Goal: Transaction & Acquisition: Purchase product/service

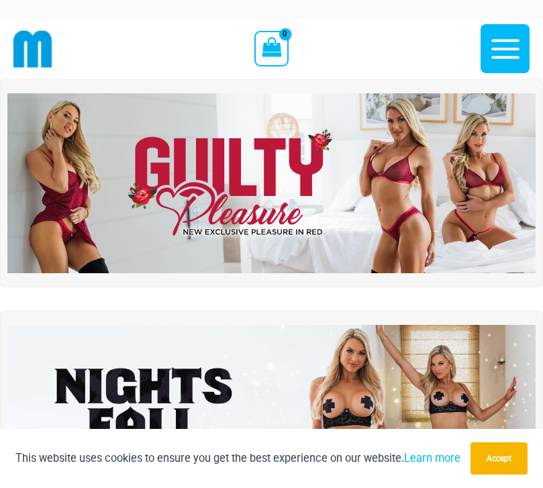
click at [54, 215] on img at bounding box center [271, 182] width 529 height 179
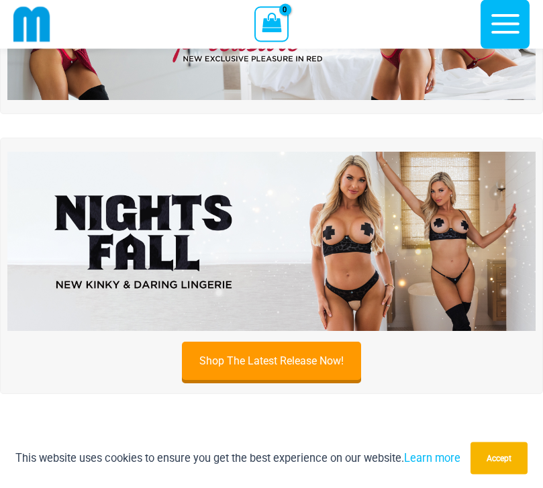
scroll to position [161, 0]
click at [513, 475] on button "Accept" at bounding box center [499, 459] width 57 height 32
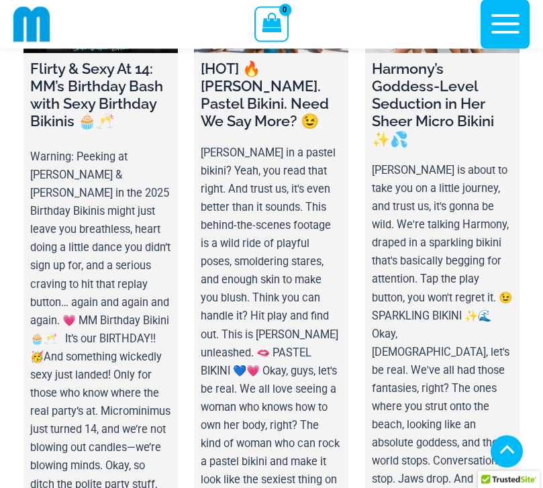
scroll to position [5736, 0]
click at [511, 28] on icon "button" at bounding box center [506, 24] width 34 height 34
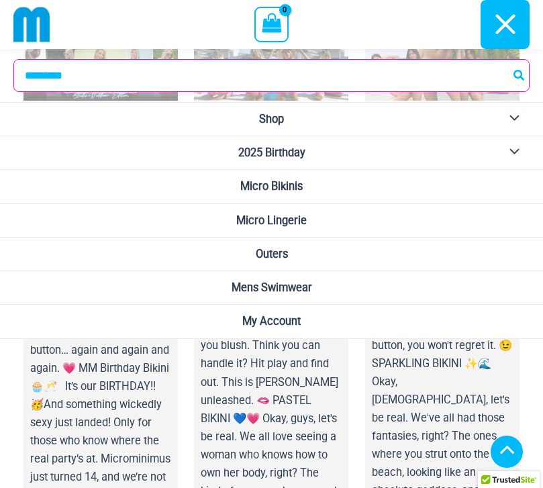
scroll to position [5689, 0]
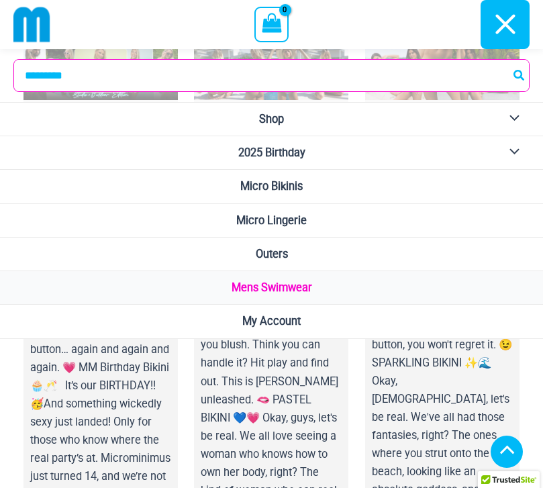
click at [305, 286] on span "Mens Swimwear" at bounding box center [272, 287] width 81 height 13
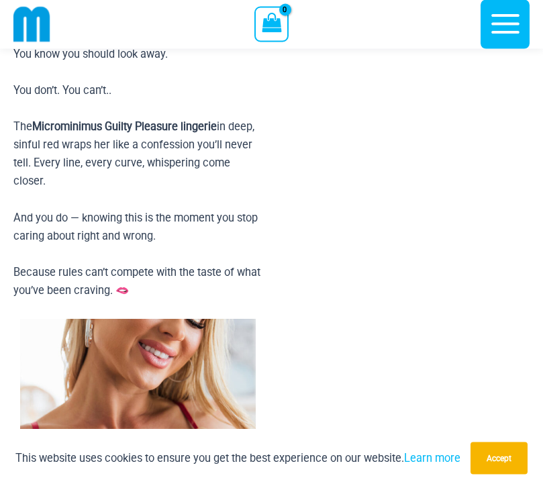
scroll to position [1264, 0]
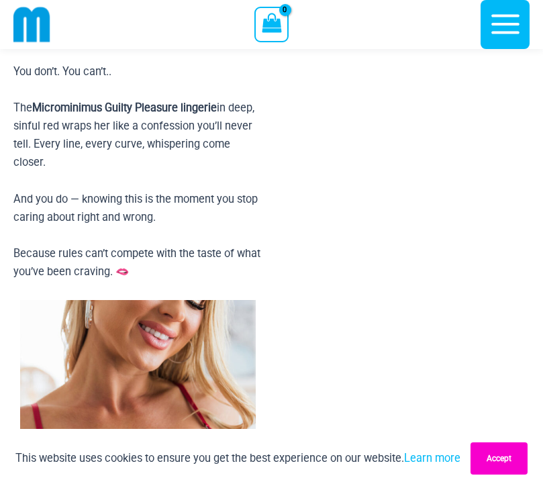
click at [498, 475] on button "Accept" at bounding box center [499, 459] width 57 height 32
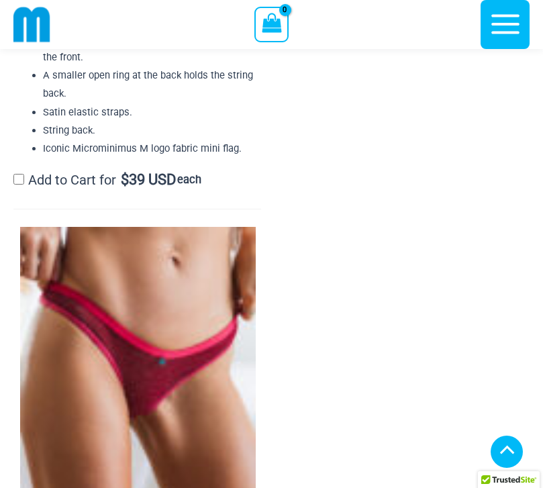
scroll to position [3034, 0]
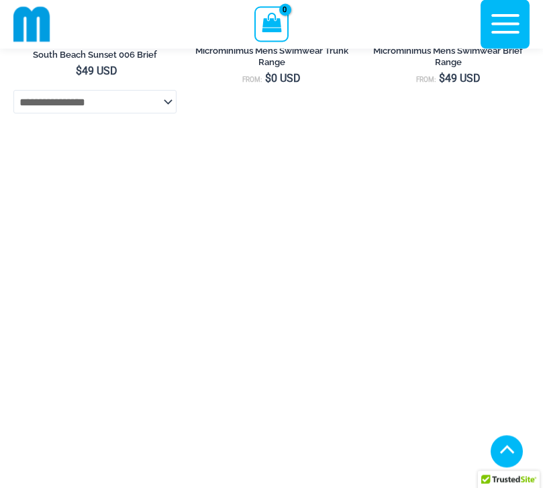
scroll to position [3382, 0]
click at [513, 25] on icon "button" at bounding box center [506, 24] width 28 height 19
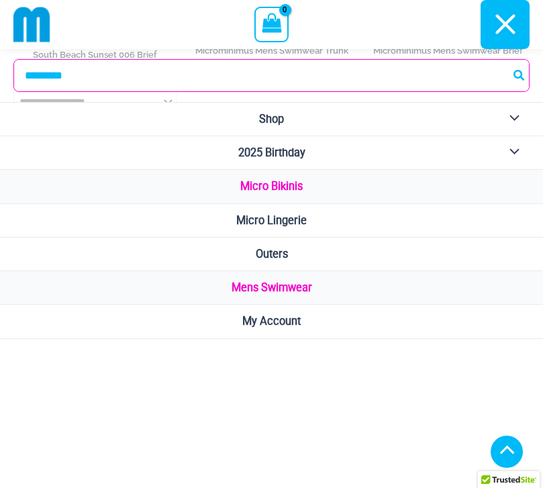
click at [300, 182] on span "Micro Bikinis" at bounding box center [271, 186] width 62 height 13
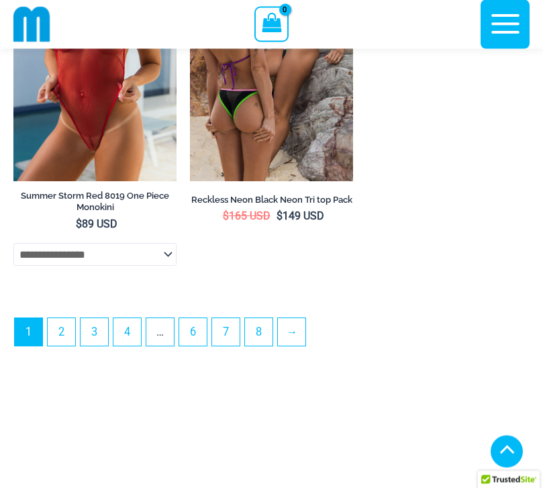
scroll to position [4186, 0]
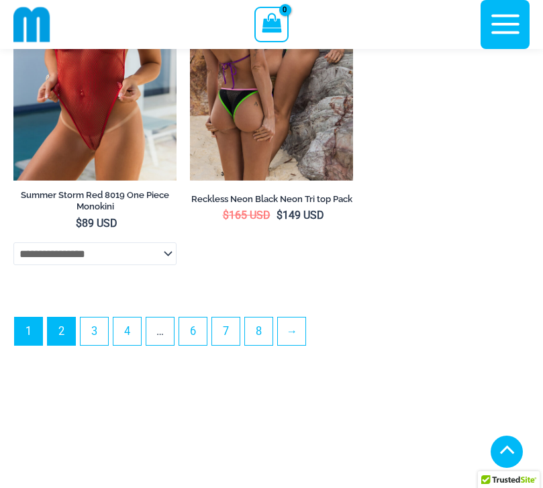
click at [67, 345] on link "2" at bounding box center [62, 332] width 28 height 28
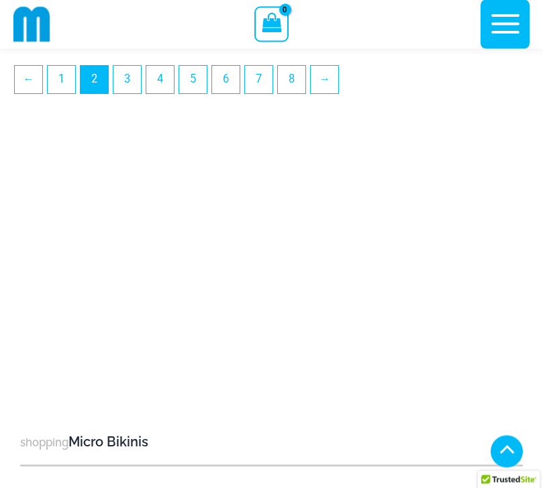
scroll to position [4117, 0]
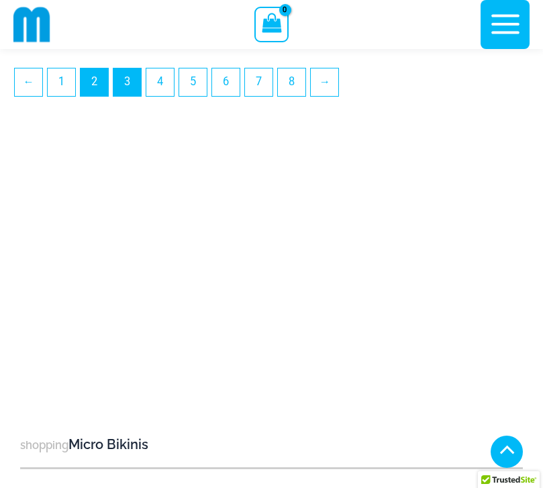
click at [124, 96] on link "3" at bounding box center [128, 83] width 28 height 28
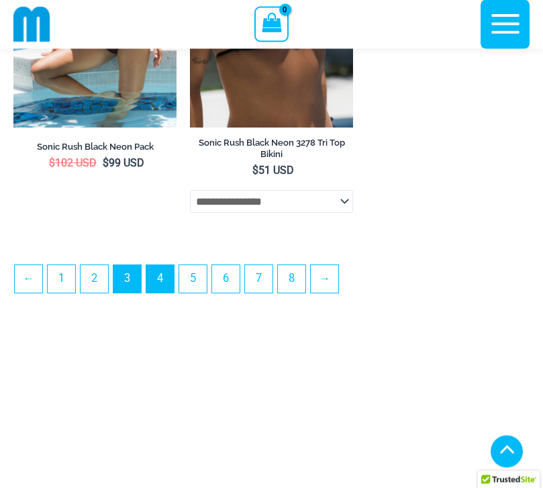
scroll to position [3928, 0]
click at [170, 293] on link "4" at bounding box center [160, 279] width 28 height 28
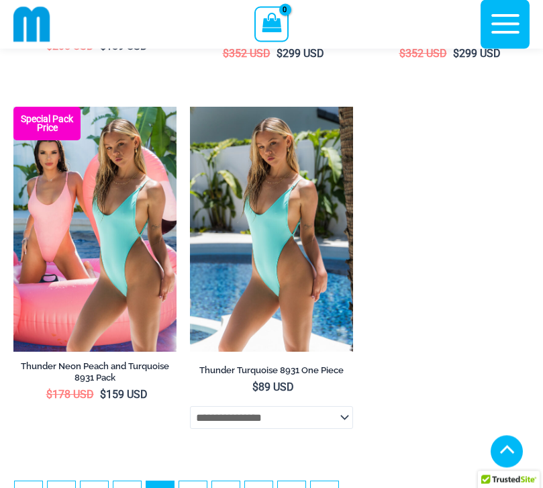
scroll to position [3573, 0]
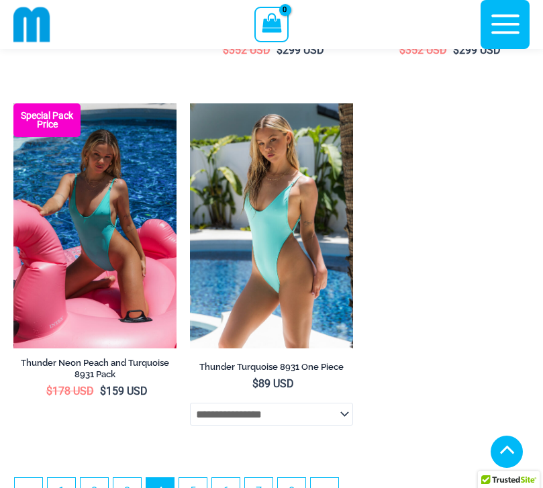
click at [88, 312] on img at bounding box center [94, 225] width 163 height 245
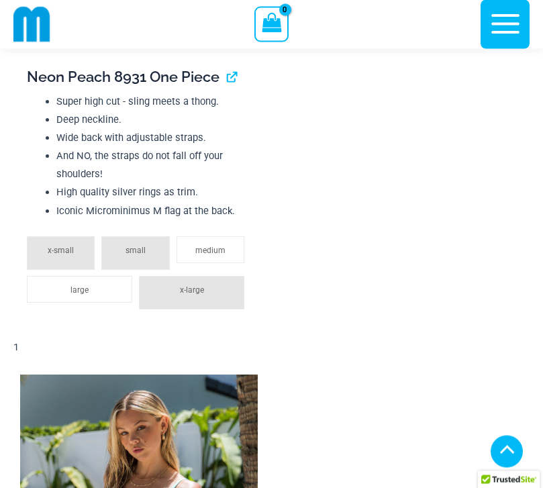
scroll to position [1521, 0]
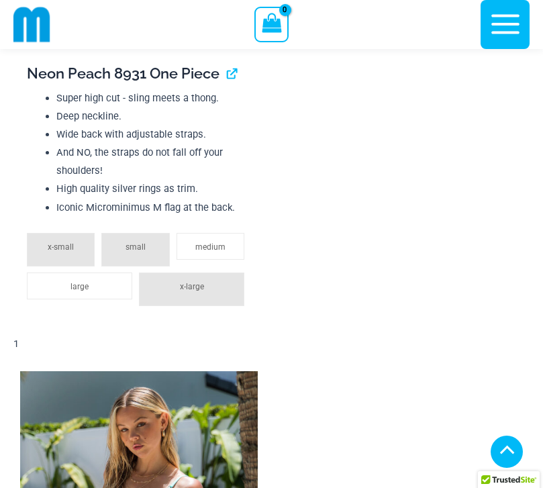
click at [38, 251] on li "x-small" at bounding box center [61, 250] width 68 height 34
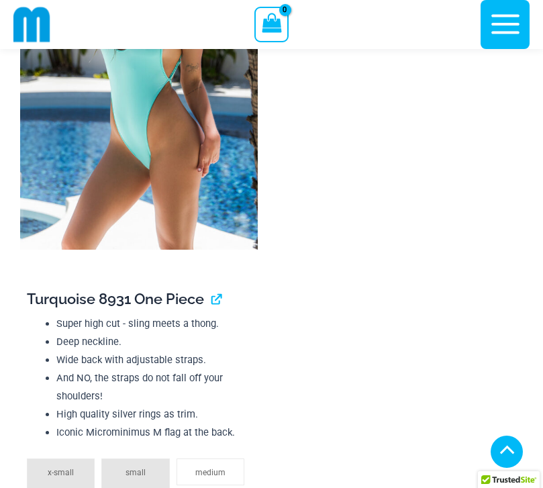
scroll to position [1998, 0]
